Goal: Task Accomplishment & Management: Complete application form

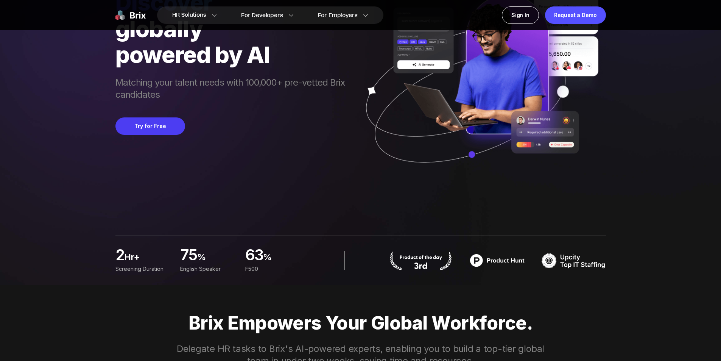
scroll to position [38, 0]
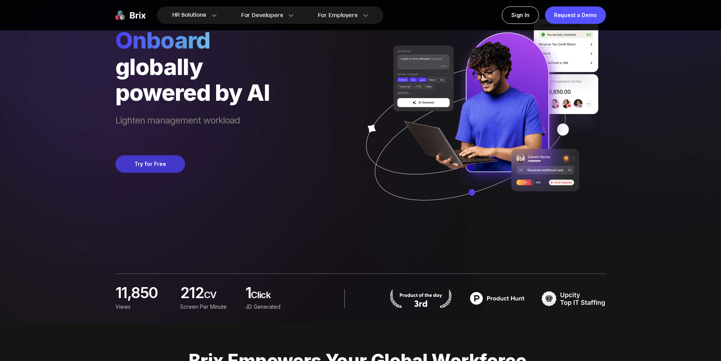
click at [161, 159] on button "Try for Free" at bounding box center [150, 163] width 70 height 17
click at [163, 161] on button "Try for Free" at bounding box center [150, 163] width 70 height 17
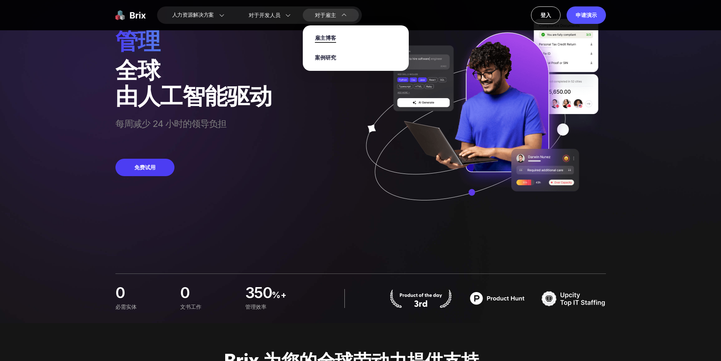
click at [333, 39] on font "雇主博客" at bounding box center [325, 38] width 21 height 8
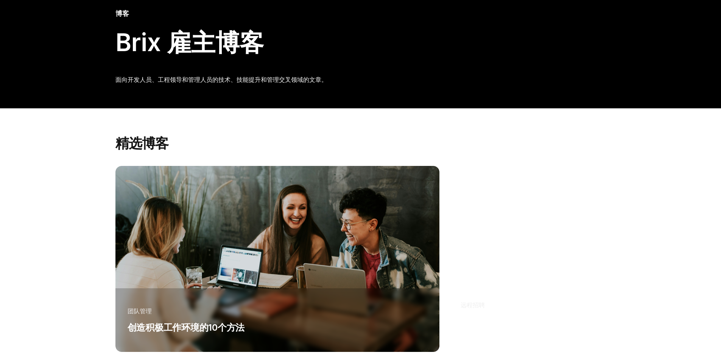
scroll to position [38, 0]
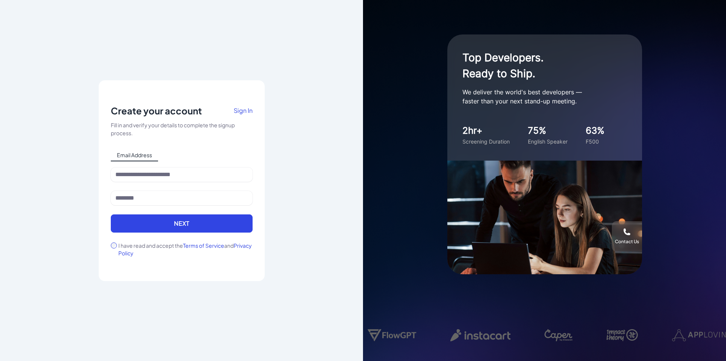
click at [240, 111] on span "Sign In" at bounding box center [243, 110] width 19 height 8
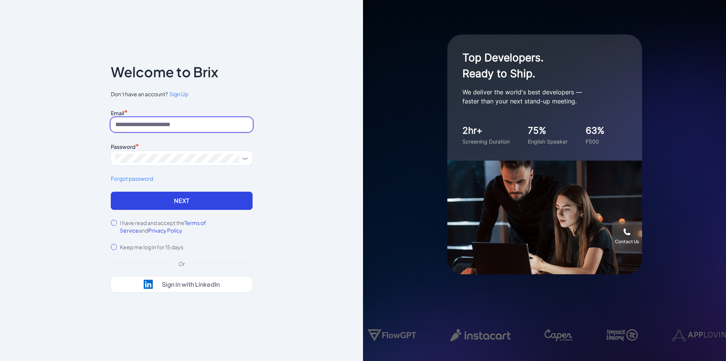
click at [176, 127] on input at bounding box center [182, 124] width 142 height 14
type input "**********"
click at [111, 191] on button "Next" at bounding box center [182, 200] width 142 height 18
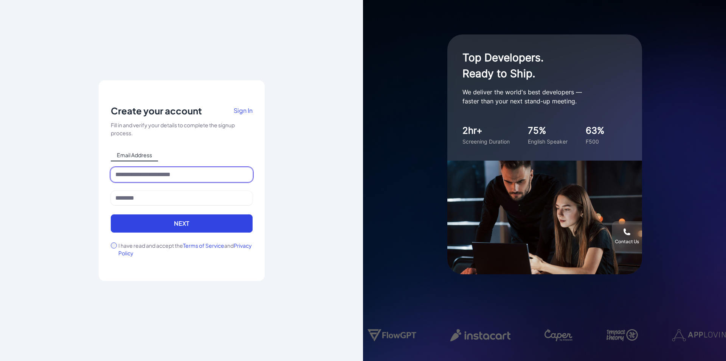
click at [180, 176] on input at bounding box center [182, 174] width 142 height 14
type input "**********"
click at [157, 197] on input at bounding box center [182, 198] width 142 height 14
type input "*"
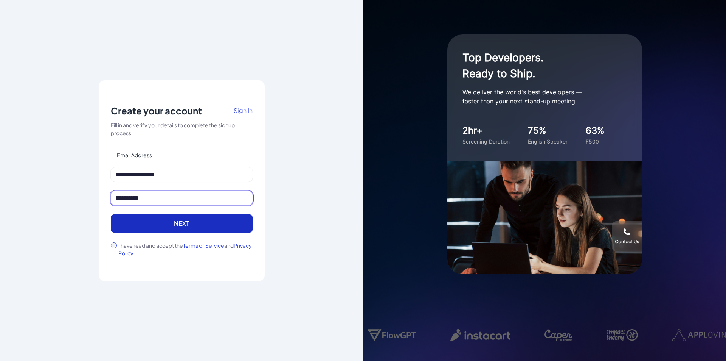
type input "**********"
click at [162, 216] on button "Next" at bounding box center [182, 223] width 142 height 18
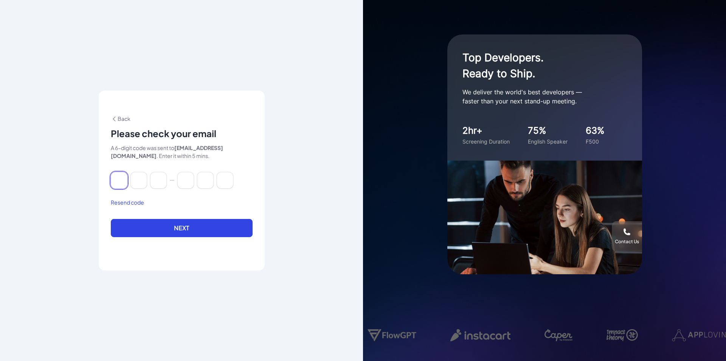
click at [121, 182] on input at bounding box center [119, 180] width 17 height 17
paste input "******"
type input "*"
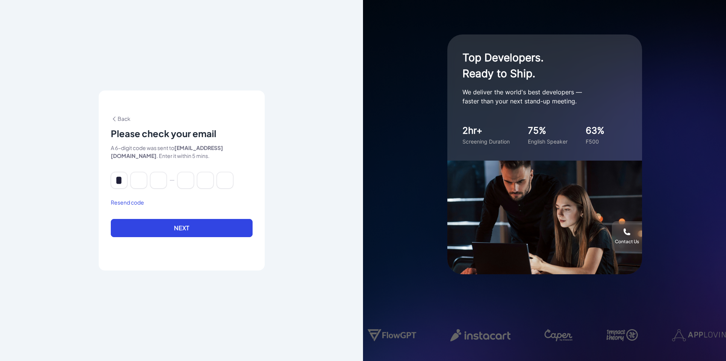
type input "*"
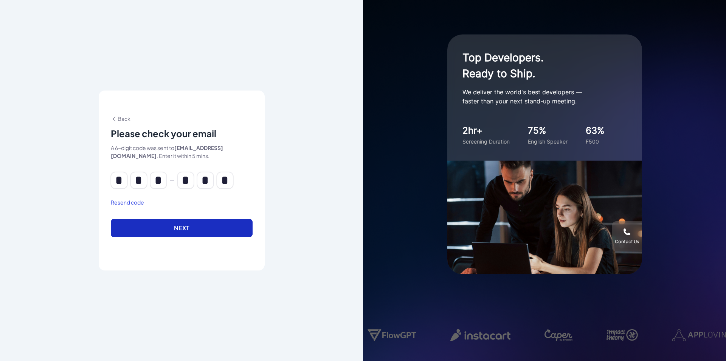
click at [173, 226] on button "Next" at bounding box center [182, 228] width 142 height 18
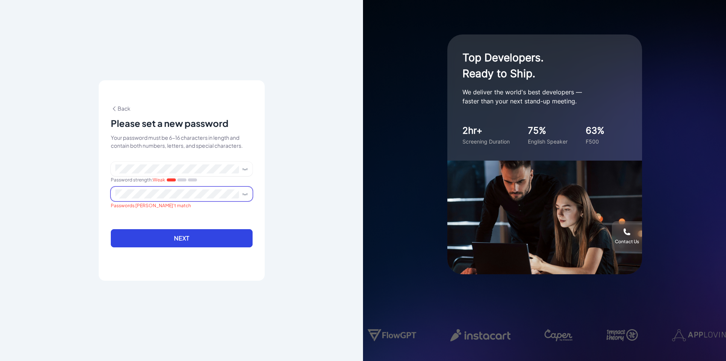
click at [111, 229] on button "Next" at bounding box center [182, 238] width 142 height 18
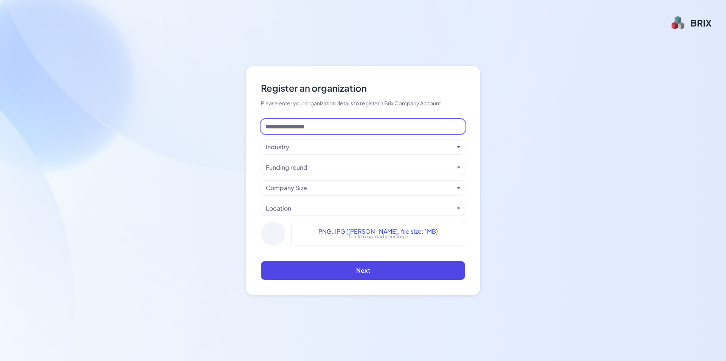
click at [354, 129] on input at bounding box center [363, 126] width 204 height 14
click at [366, 145] on div "Industry" at bounding box center [360, 146] width 188 height 9
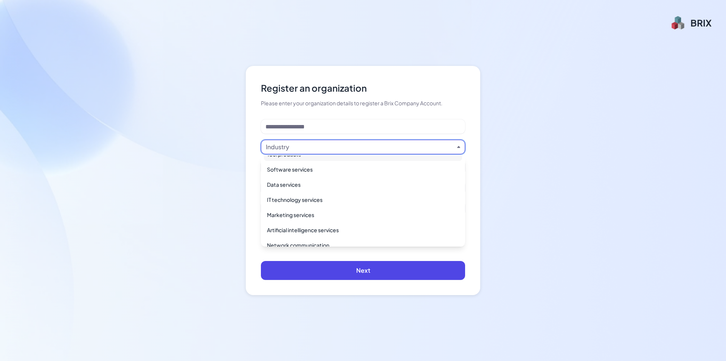
scroll to position [151, 0]
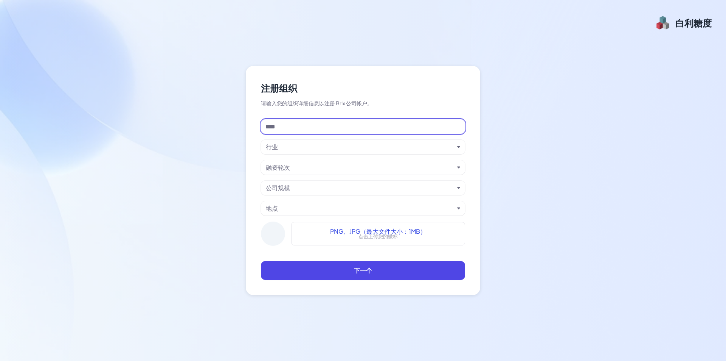
click at [425, 127] on input at bounding box center [363, 126] width 204 height 14
click at [459, 149] on div "行业" at bounding box center [363, 147] width 204 height 14
click at [457, 147] on div "行业" at bounding box center [363, 147] width 204 height 14
click at [458, 148] on icon "button" at bounding box center [458, 146] width 3 height 3
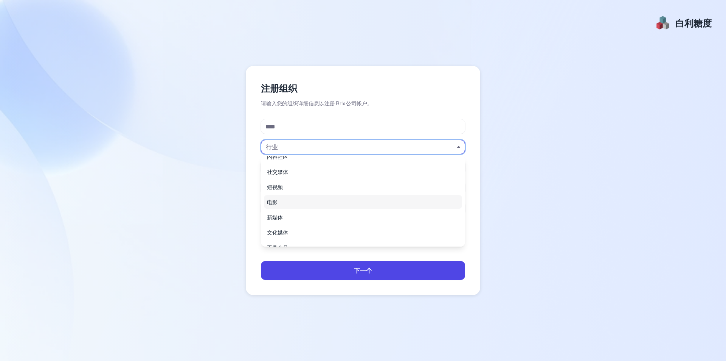
scroll to position [76, 0]
click at [366, 224] on div "软件服务" at bounding box center [363, 226] width 198 height 14
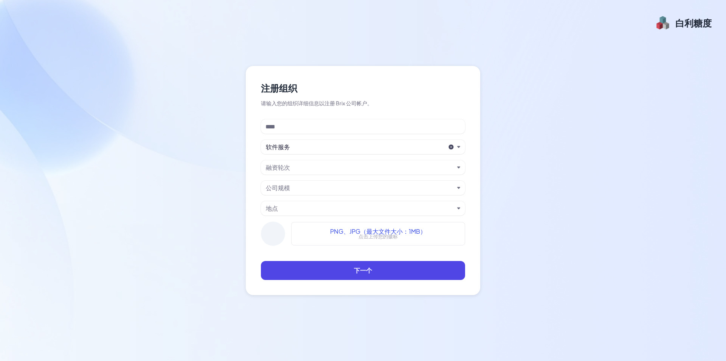
click at [450, 165] on div "融资轮次" at bounding box center [360, 167] width 188 height 9
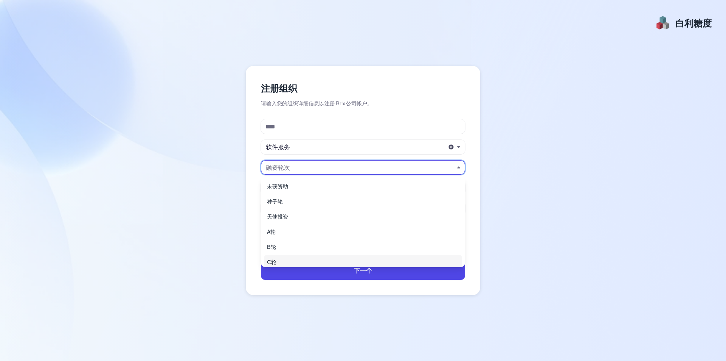
scroll to position [35, 0]
click at [334, 255] on div "首次公开募股" at bounding box center [363, 257] width 198 height 14
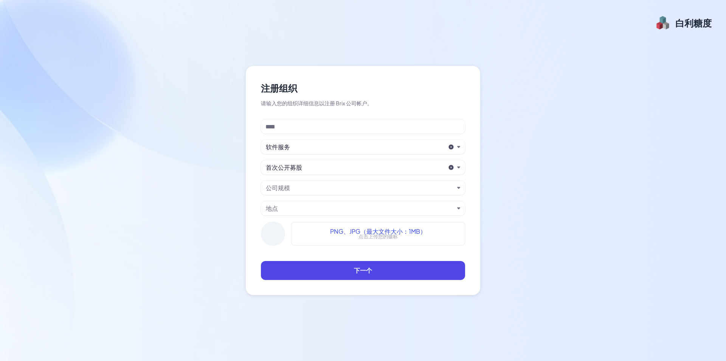
click at [375, 187] on div "公司规模" at bounding box center [360, 187] width 188 height 9
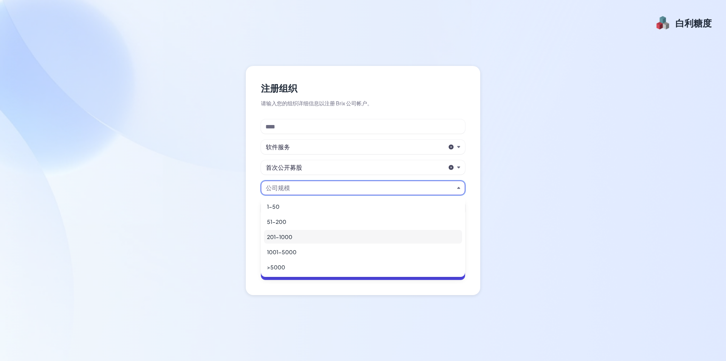
click at [342, 238] on div "201-1000" at bounding box center [363, 237] width 198 height 14
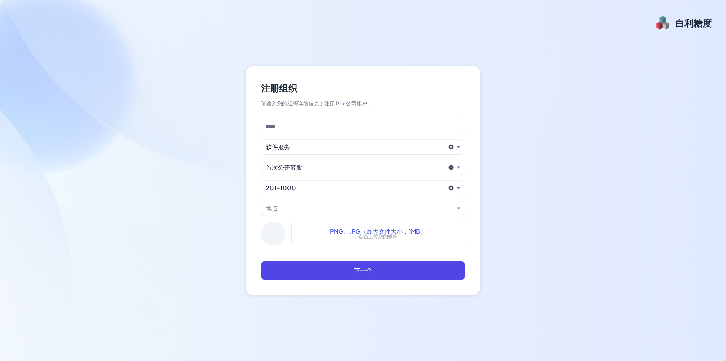
click at [364, 207] on div "地点" at bounding box center [360, 208] width 188 height 9
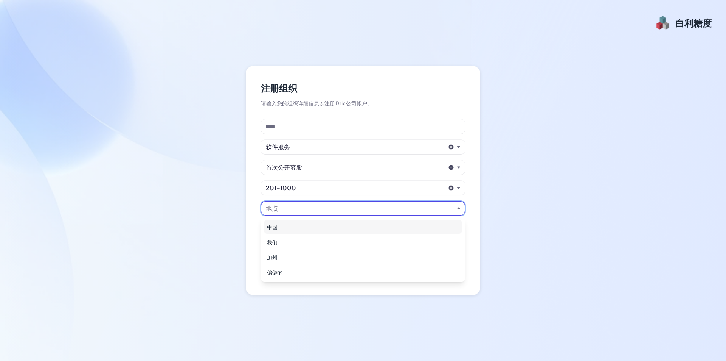
click at [348, 229] on div "中国" at bounding box center [363, 227] width 198 height 14
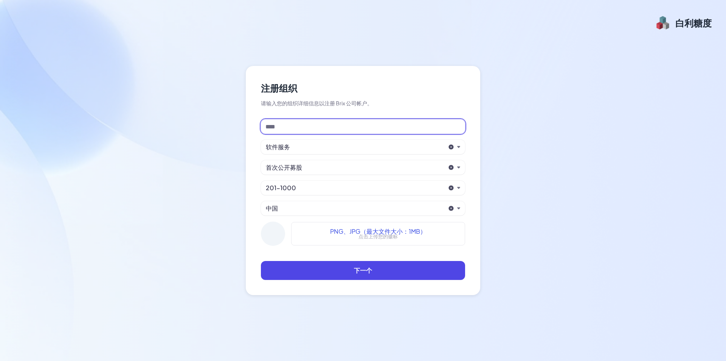
click at [352, 125] on input at bounding box center [363, 126] width 204 height 14
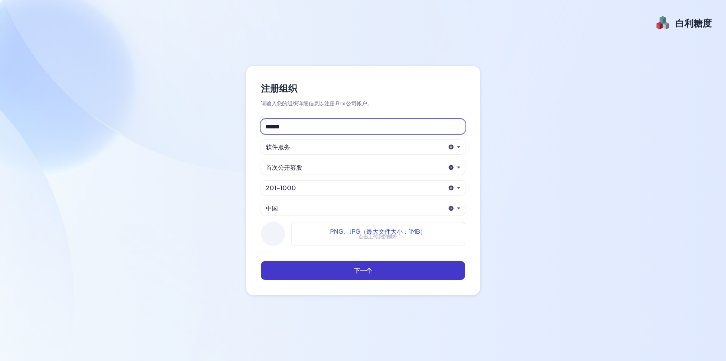
type input "******"
click at [337, 263] on button "下一个" at bounding box center [363, 270] width 204 height 19
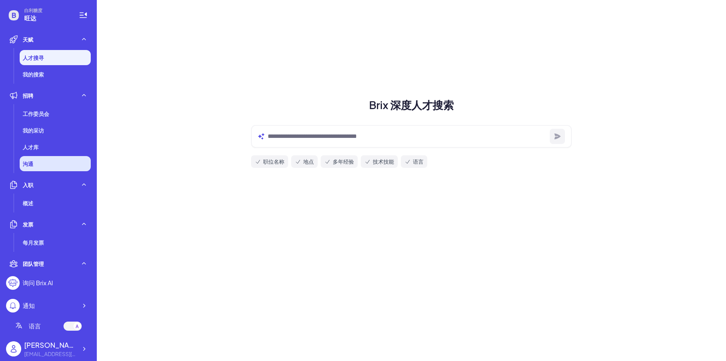
scroll to position [38, 0]
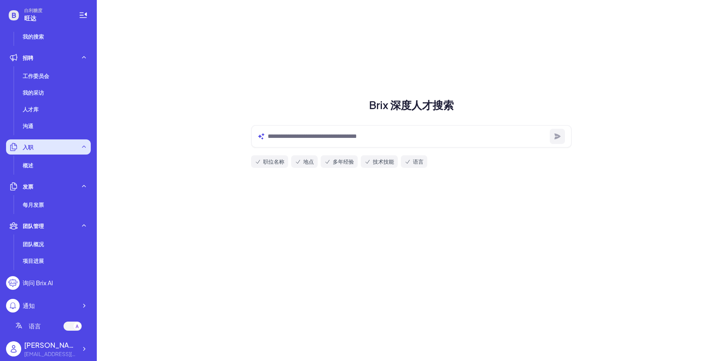
click at [53, 146] on div "入职" at bounding box center [48, 146] width 85 height 15
click at [80, 148] on icon at bounding box center [84, 147] width 8 height 8
click at [63, 167] on div "概述" at bounding box center [55, 164] width 71 height 15
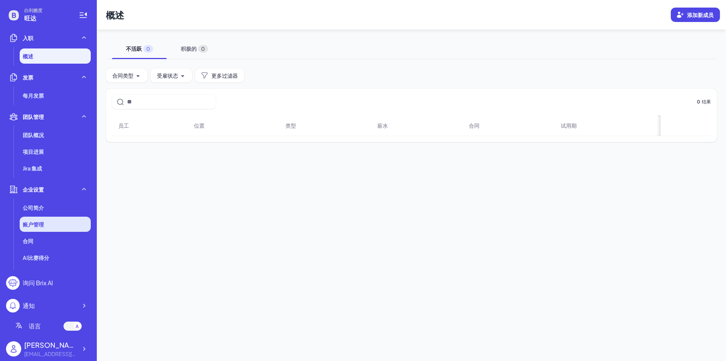
scroll to position [160, 0]
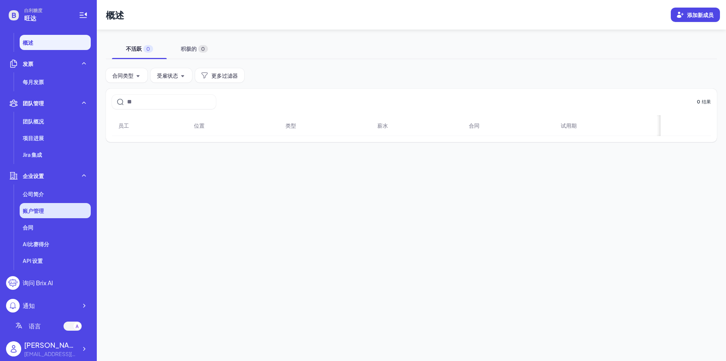
click at [62, 204] on li "账户管理" at bounding box center [55, 210] width 71 height 15
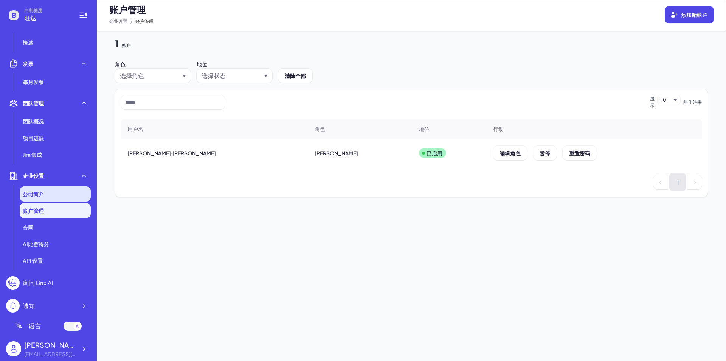
click at [59, 194] on li "公司简介" at bounding box center [55, 193] width 71 height 15
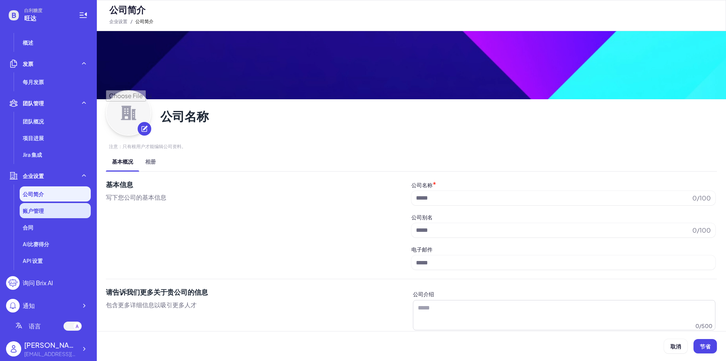
type input "******"
type input "**********"
click at [50, 211] on li "账户管理" at bounding box center [55, 210] width 71 height 15
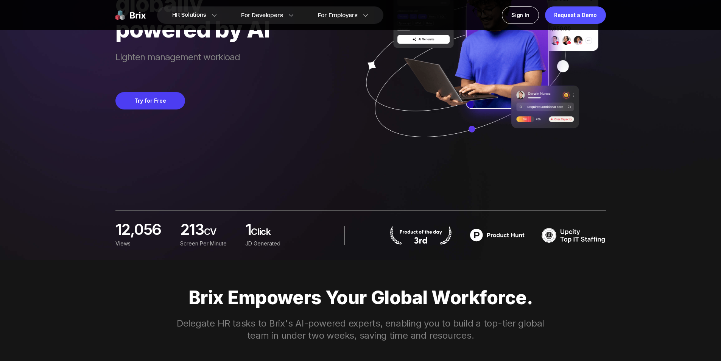
scroll to position [114, 0]
